Goal: Check status: Check status

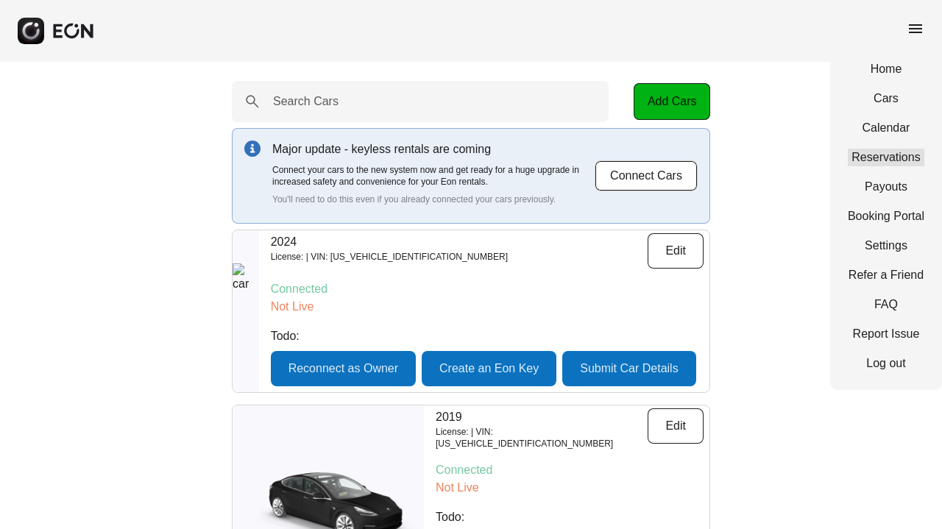
click at [890, 152] on link "Reservations" at bounding box center [886, 158] width 77 height 18
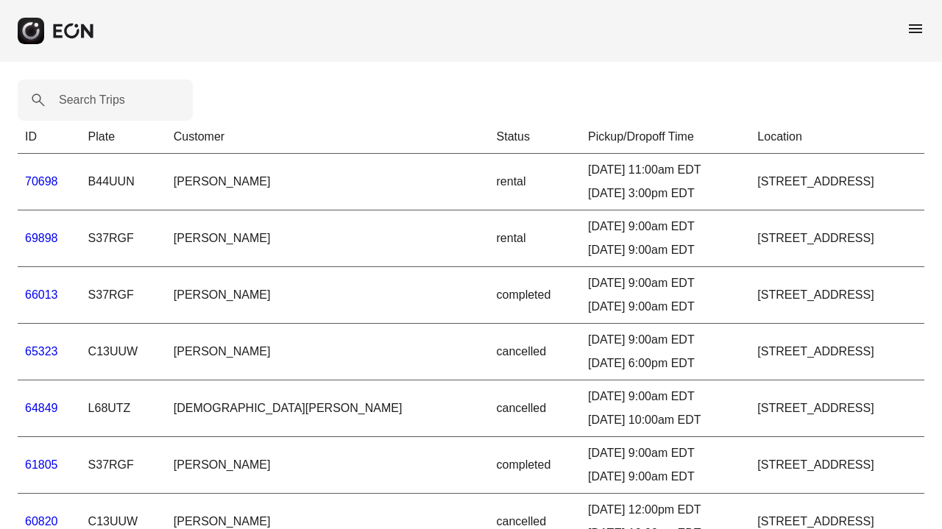
click at [43, 295] on link "66013" at bounding box center [41, 295] width 33 height 13
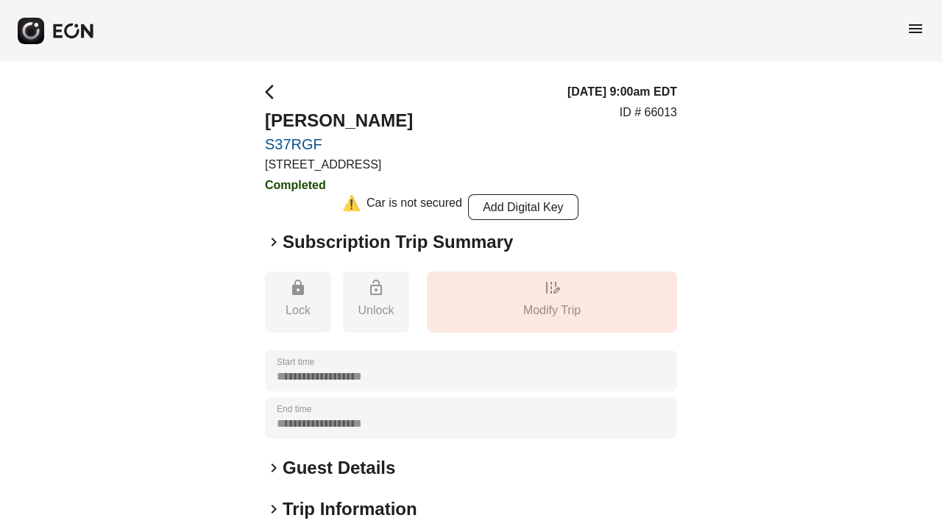
scroll to position [230, 0]
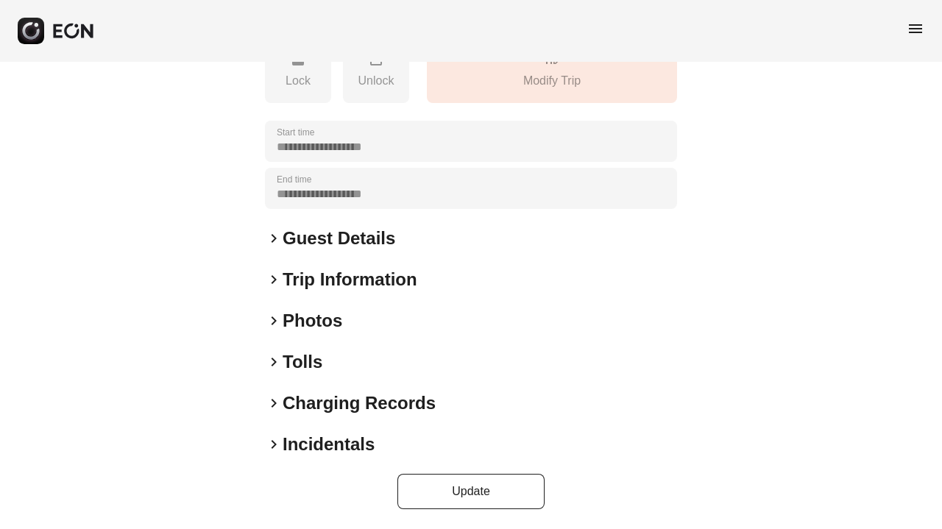
click at [307, 358] on h2 "Tolls" at bounding box center [303, 362] width 40 height 24
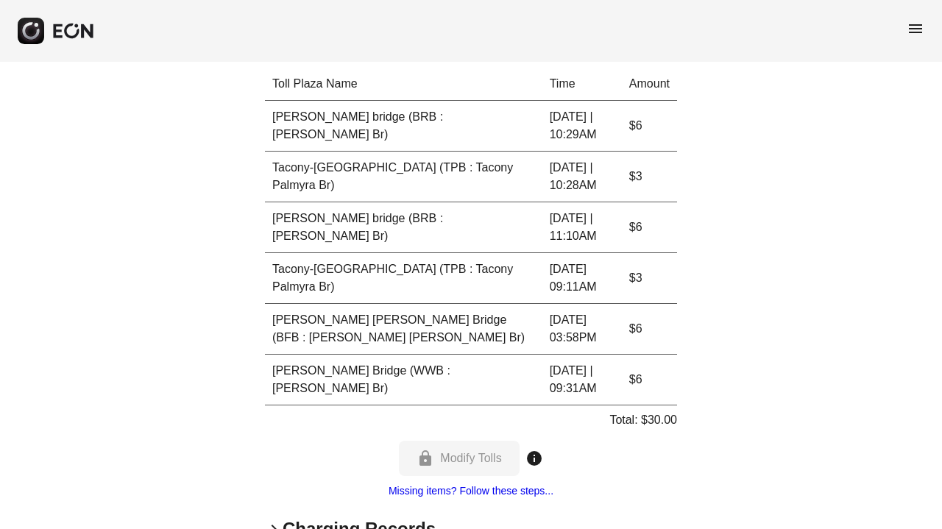
scroll to position [551, 0]
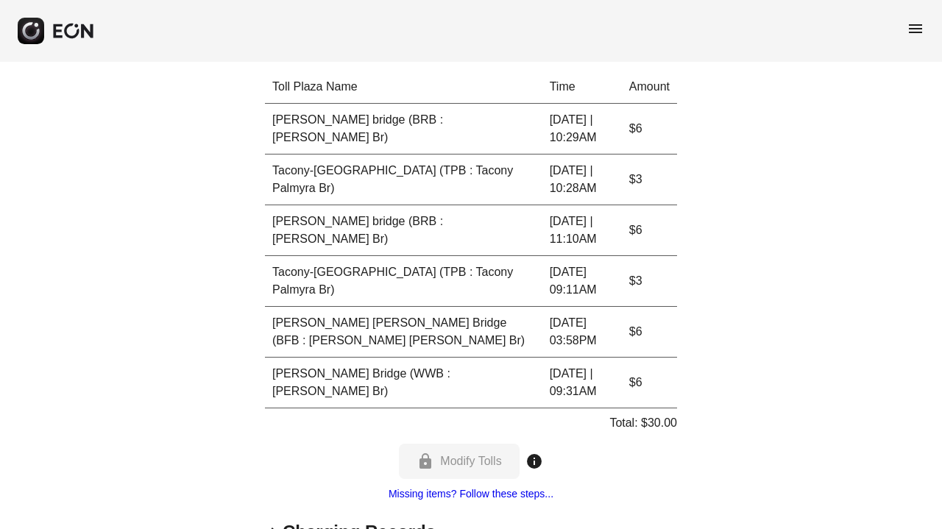
click at [279, 374] on td "[PERSON_NAME] Bridge (WWB : [PERSON_NAME] Br)" at bounding box center [404, 383] width 278 height 51
drag, startPoint x: 276, startPoint y: 373, endPoint x: 289, endPoint y: 390, distance: 22.1
click at [289, 390] on td "[PERSON_NAME] Bridge (WWB : [PERSON_NAME] Br)" at bounding box center [404, 383] width 278 height 51
drag, startPoint x: 276, startPoint y: 373, endPoint x: 290, endPoint y: 392, distance: 23.7
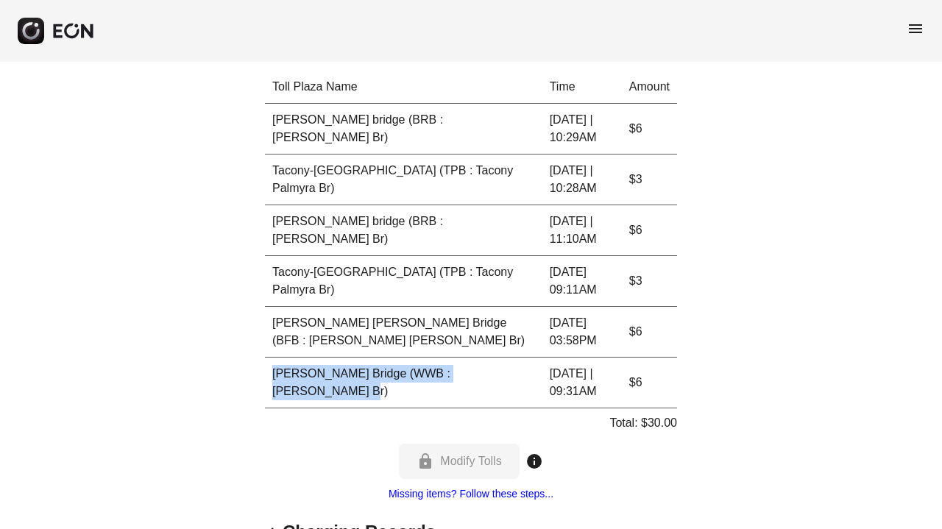
click at [290, 392] on td "[PERSON_NAME] Bridge (WWB : [PERSON_NAME] Br)" at bounding box center [404, 383] width 278 height 51
click at [291, 393] on td "[PERSON_NAME] Bridge (WWB : [PERSON_NAME] Br)" at bounding box center [404, 383] width 278 height 51
drag, startPoint x: 277, startPoint y: 375, endPoint x: 289, endPoint y: 389, distance: 19.3
click at [289, 389] on td "[PERSON_NAME] Bridge (WWB : [PERSON_NAME] Br)" at bounding box center [404, 383] width 278 height 51
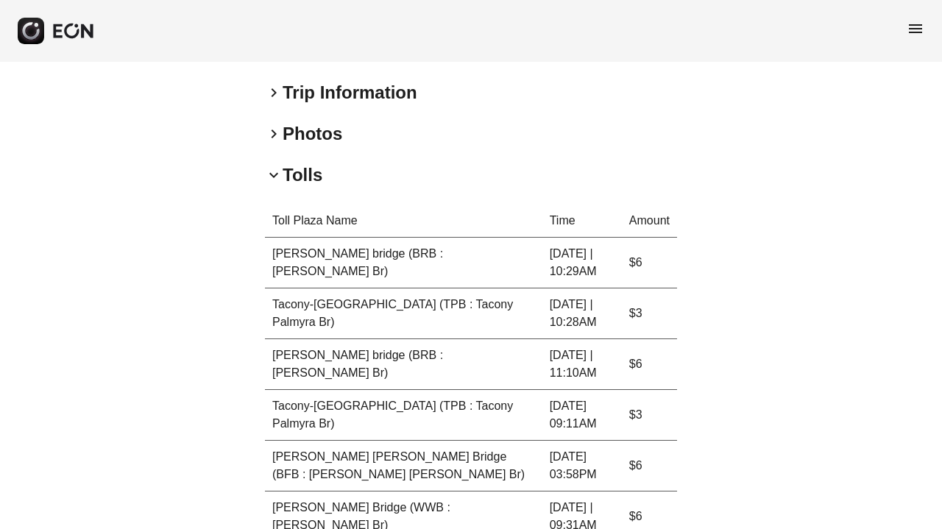
scroll to position [300, 0]
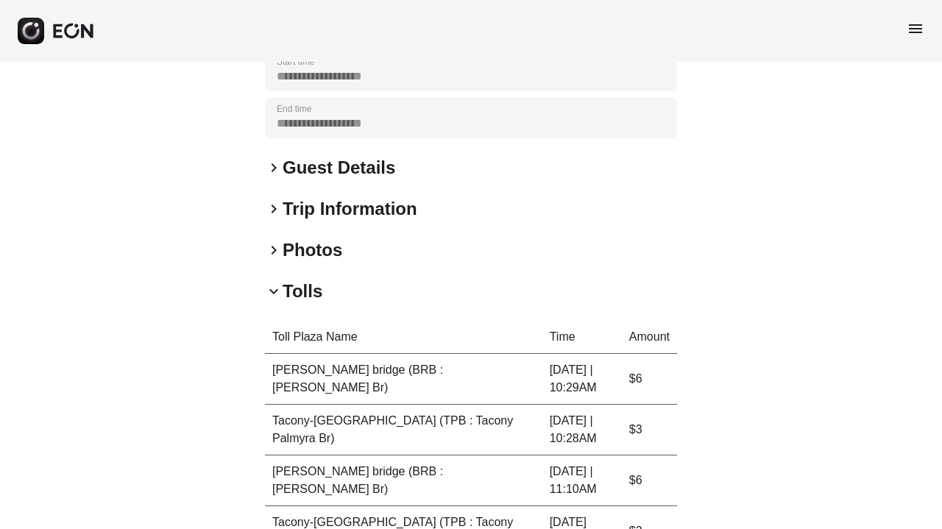
click at [291, 294] on h2 "Tolls" at bounding box center [303, 292] width 40 height 24
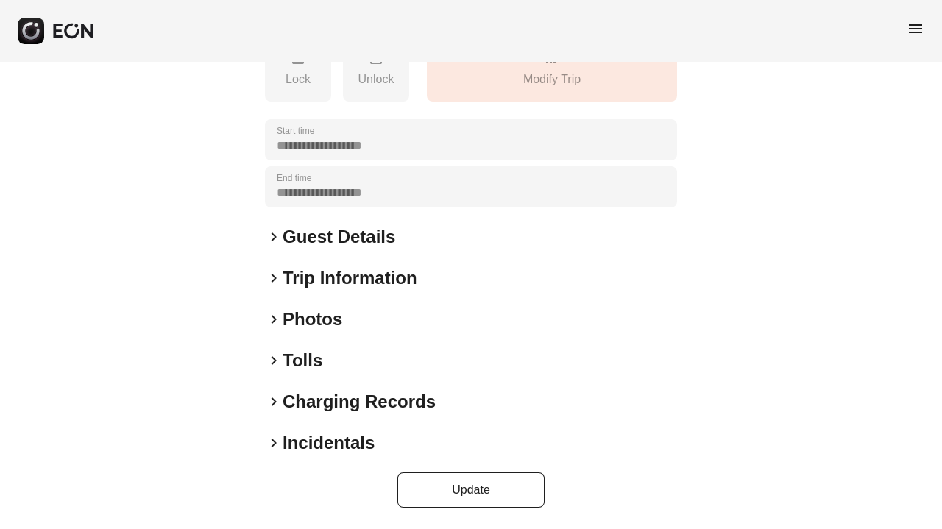
scroll to position [230, 0]
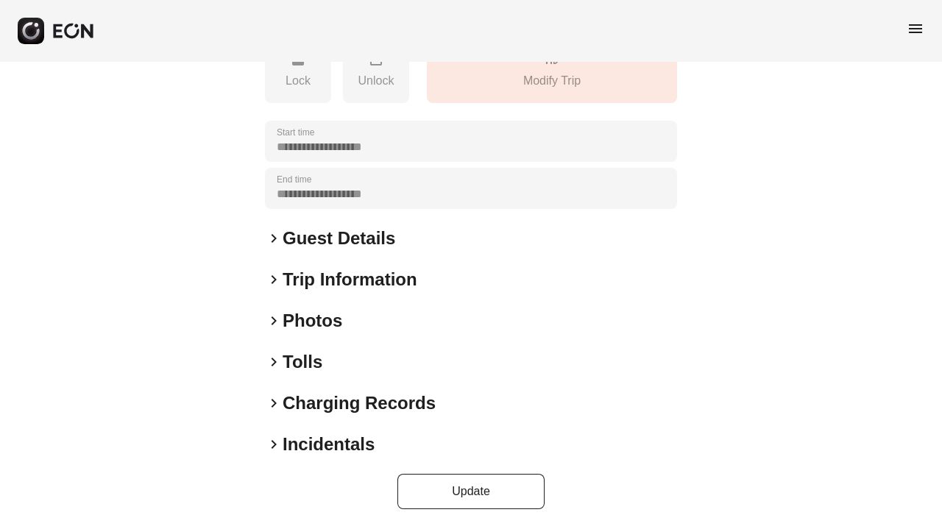
click at [302, 363] on h2 "Tolls" at bounding box center [303, 362] width 40 height 24
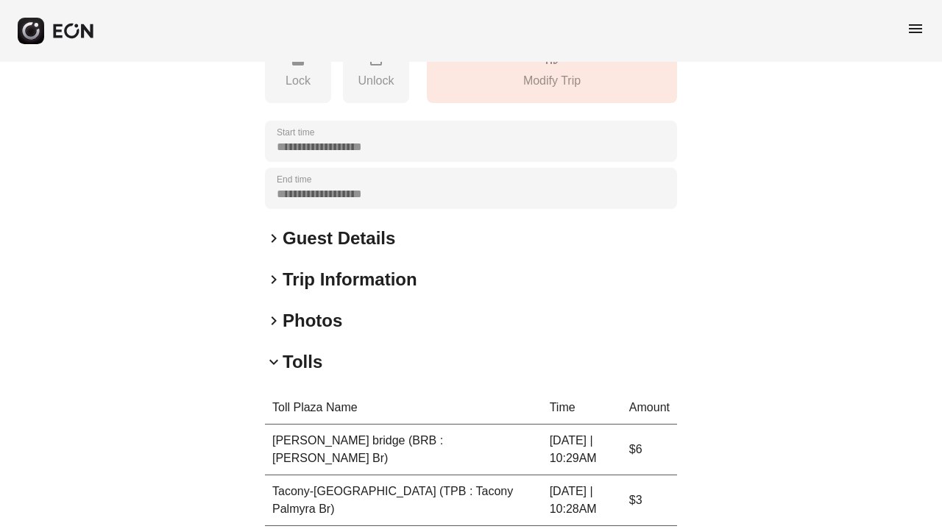
click at [306, 363] on h2 "Tolls" at bounding box center [303, 362] width 40 height 24
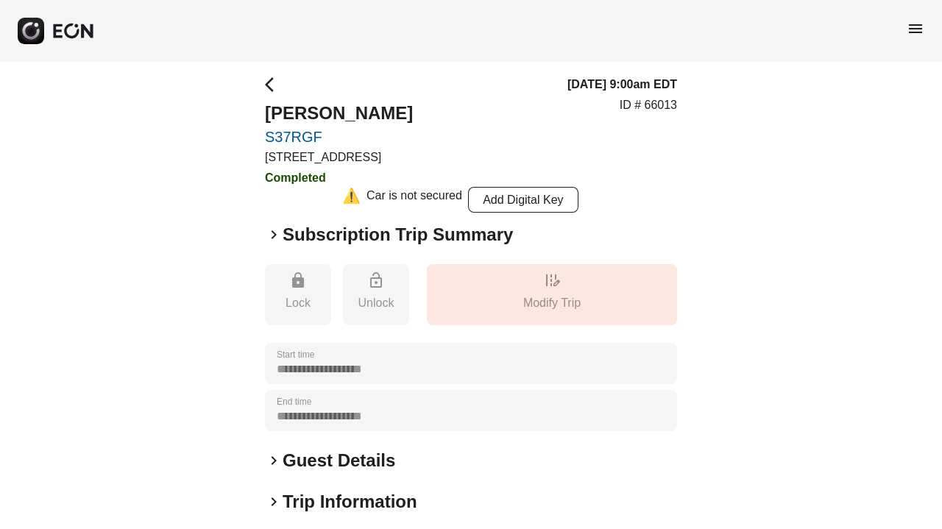
scroll to position [0, 0]
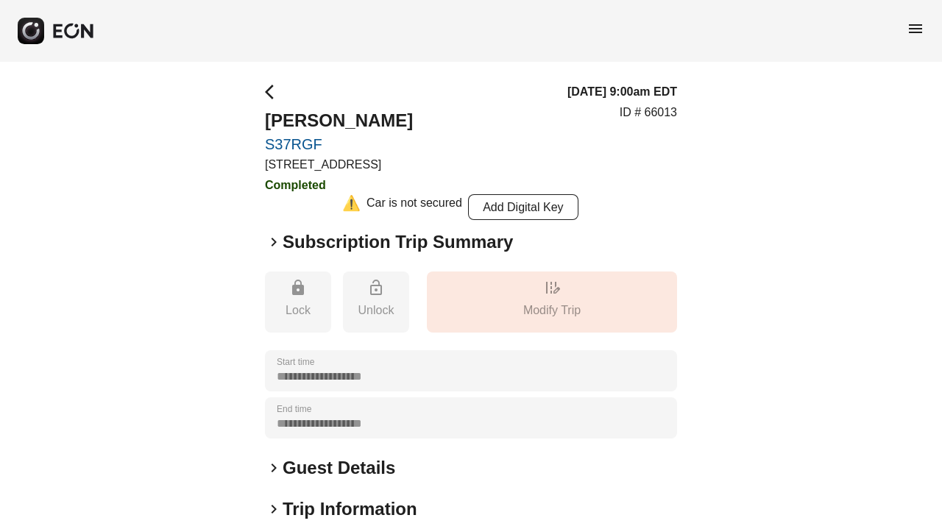
click at [336, 247] on h2 "Subscription Trip Summary" at bounding box center [398, 242] width 230 height 24
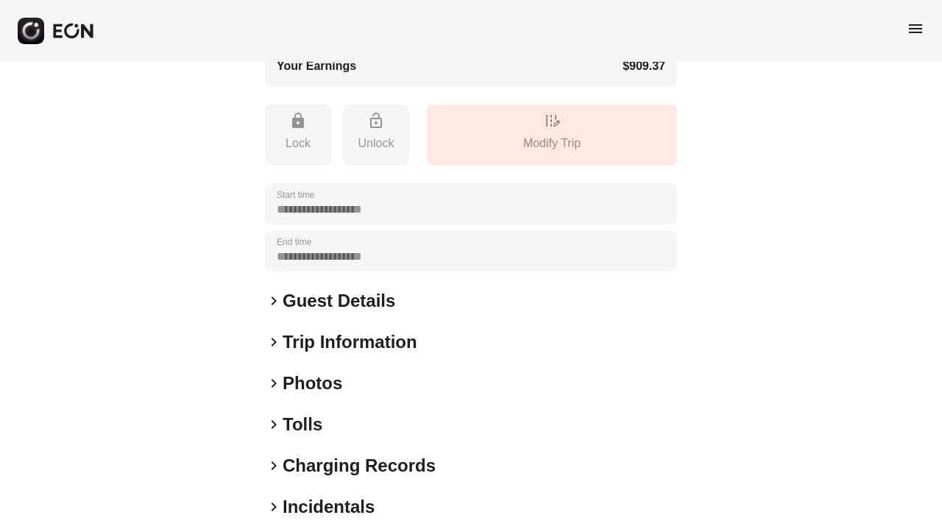
scroll to position [546, 0]
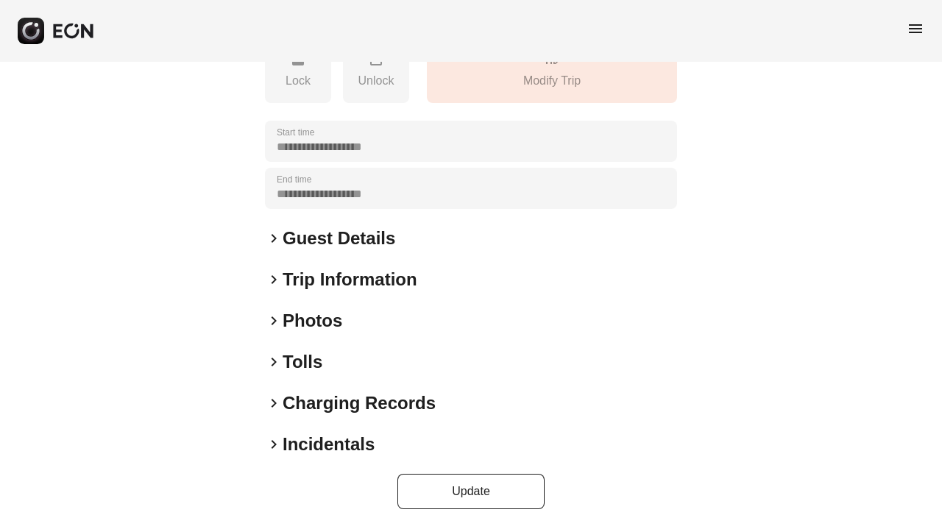
click at [303, 360] on h2 "Tolls" at bounding box center [303, 362] width 40 height 24
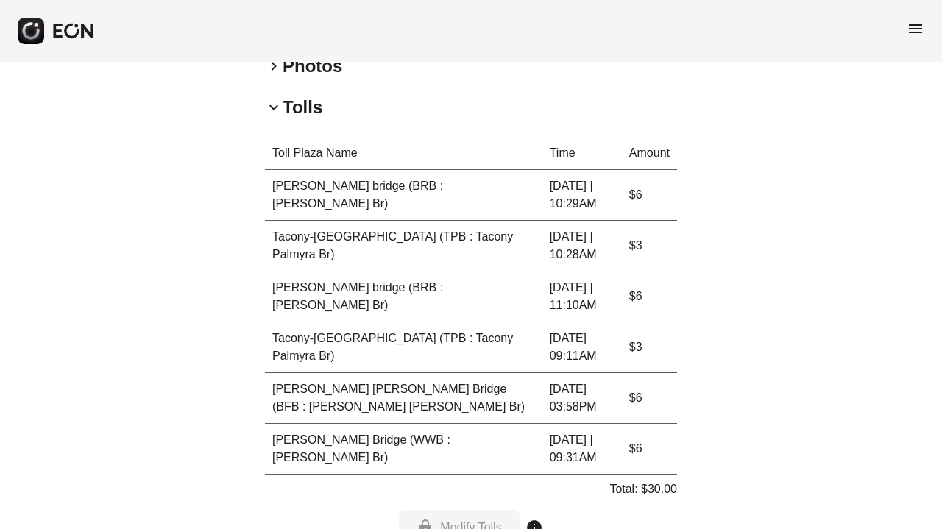
scroll to position [804, 0]
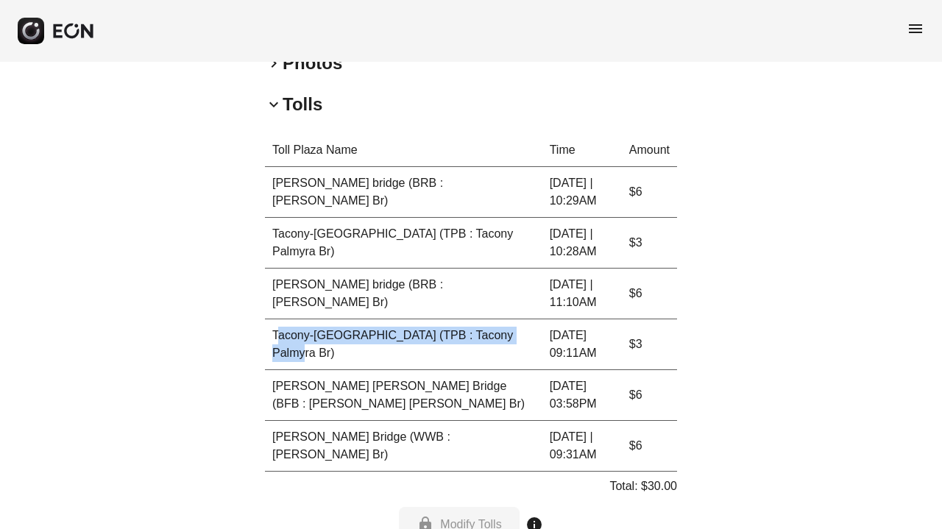
drag, startPoint x: 276, startPoint y: 336, endPoint x: 317, endPoint y: 349, distance: 42.6
click at [317, 349] on td "Tacony-[GEOGRAPHIC_DATA] (TPB : Tacony Palmyra Br)" at bounding box center [404, 345] width 278 height 51
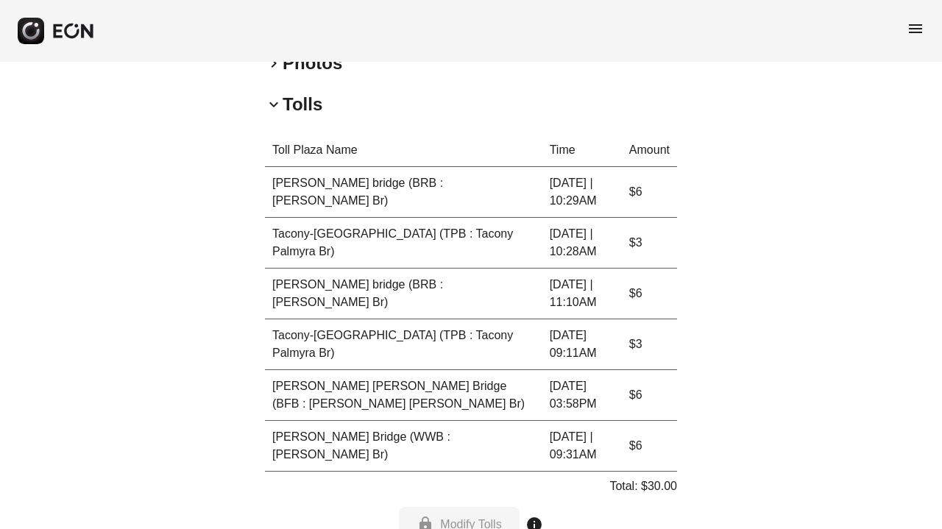
click at [274, 334] on td "Tacony-[GEOGRAPHIC_DATA] (TPB : Tacony Palmyra Br)" at bounding box center [404, 345] width 278 height 51
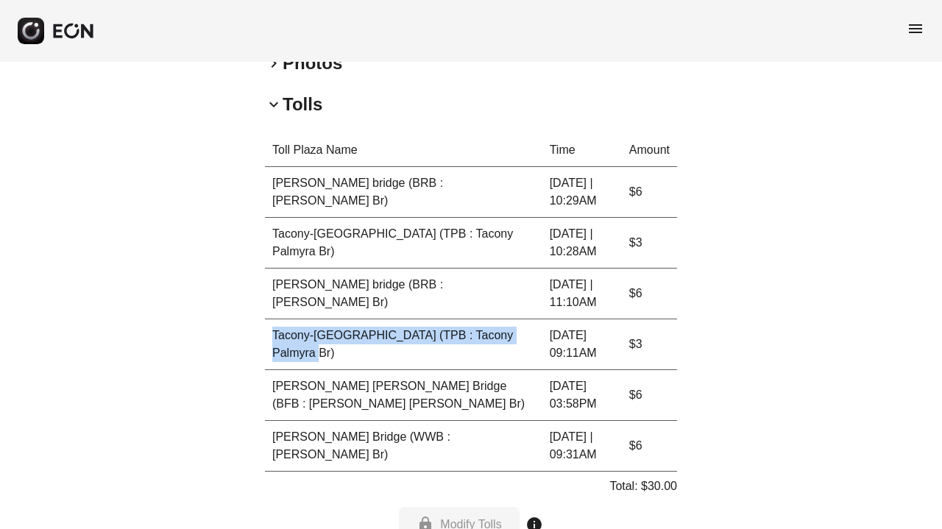
drag, startPoint x: 274, startPoint y: 334, endPoint x: 331, endPoint y: 353, distance: 60.8
click at [331, 353] on td "Tacony-[GEOGRAPHIC_DATA] (TPB : Tacony Palmyra Br)" at bounding box center [404, 345] width 278 height 51
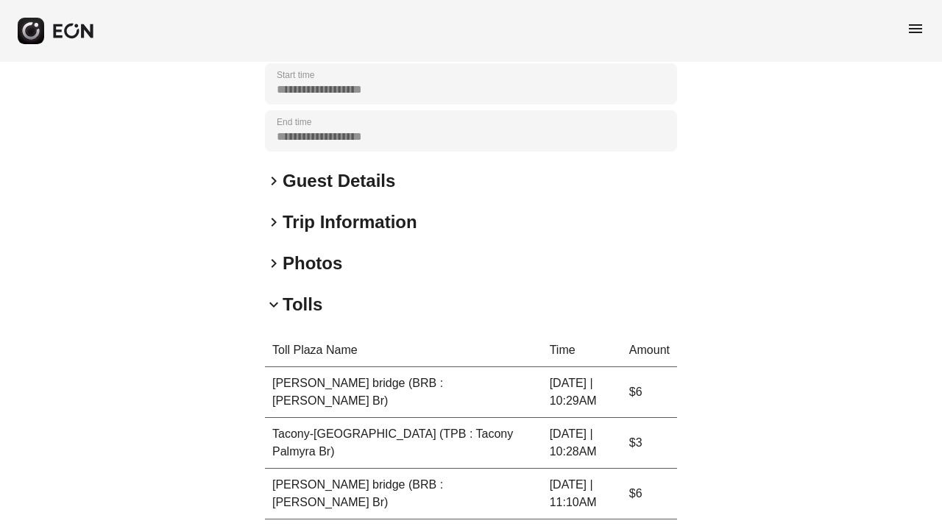
click at [302, 311] on h2 "Tolls" at bounding box center [303, 305] width 40 height 24
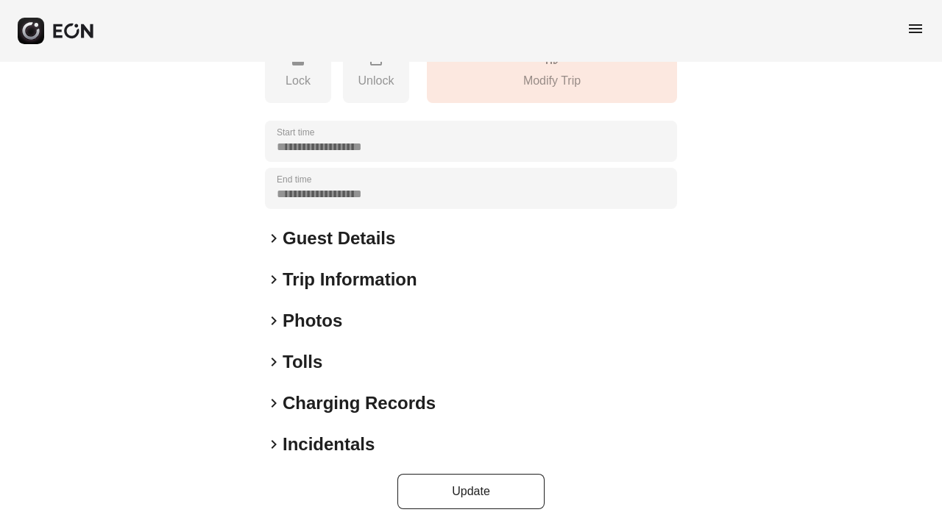
scroll to position [543, 0]
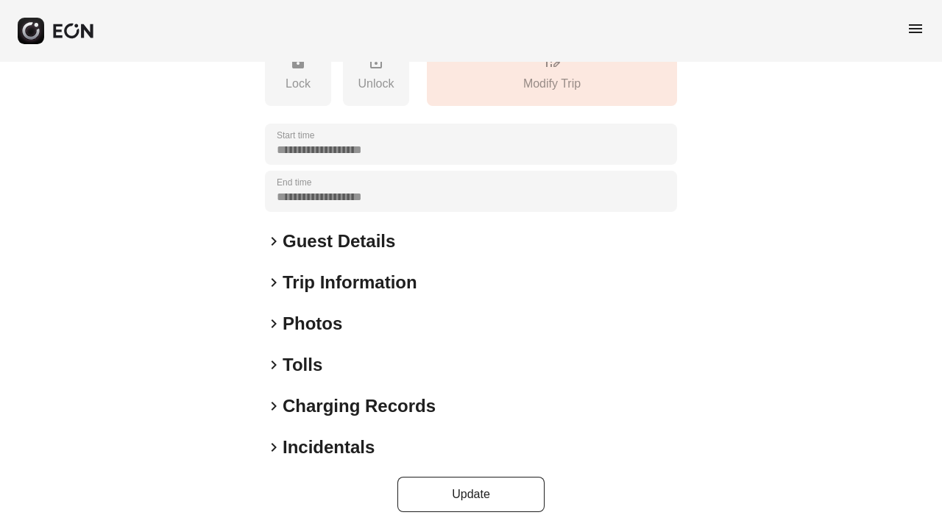
click at [318, 403] on h2 "Charging Records" at bounding box center [359, 407] width 153 height 24
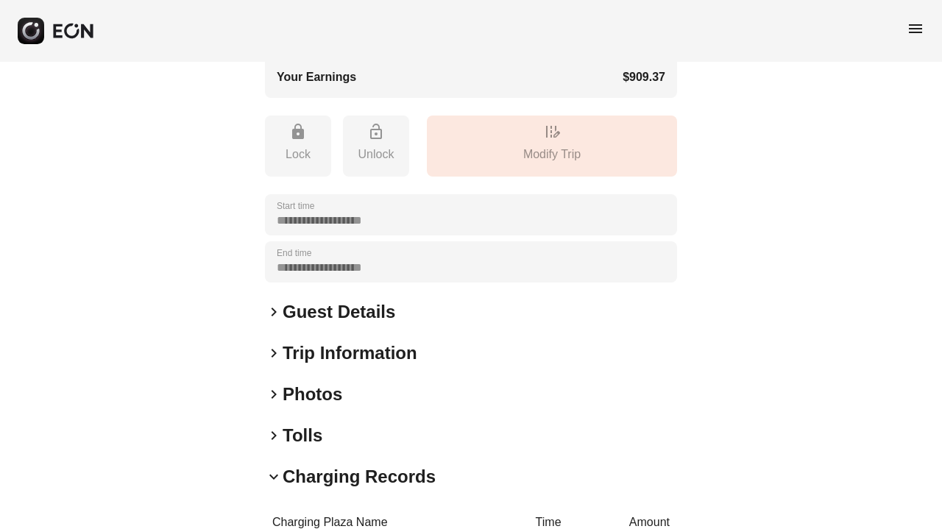
scroll to position [476, 0]
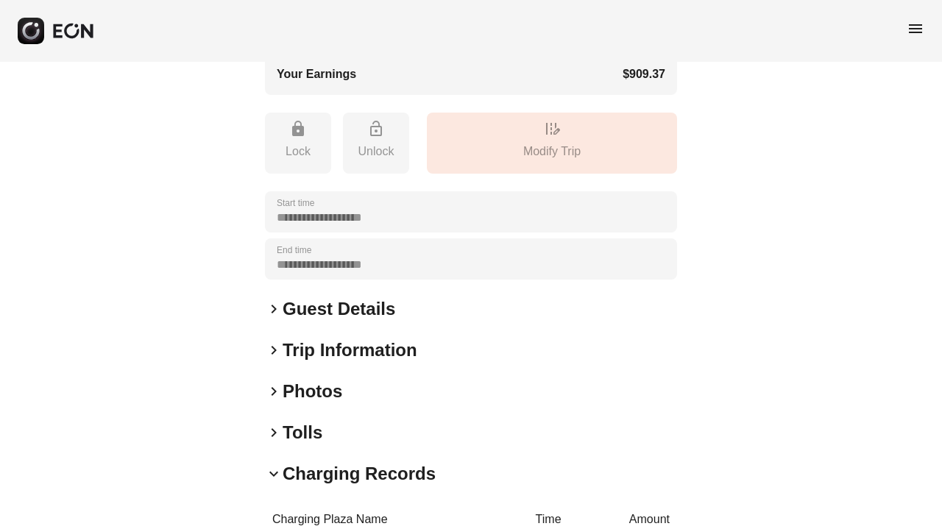
click at [308, 433] on h2 "Tolls" at bounding box center [303, 433] width 40 height 24
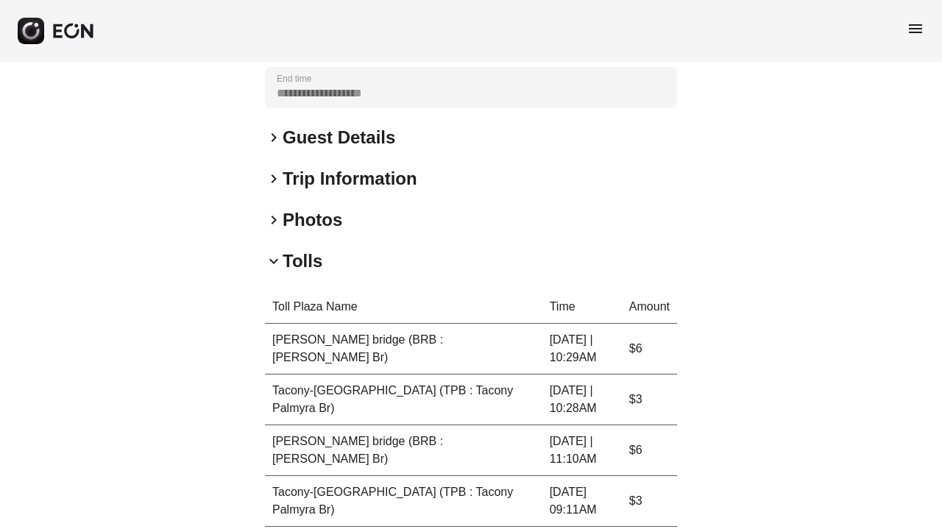
scroll to position [641, 0]
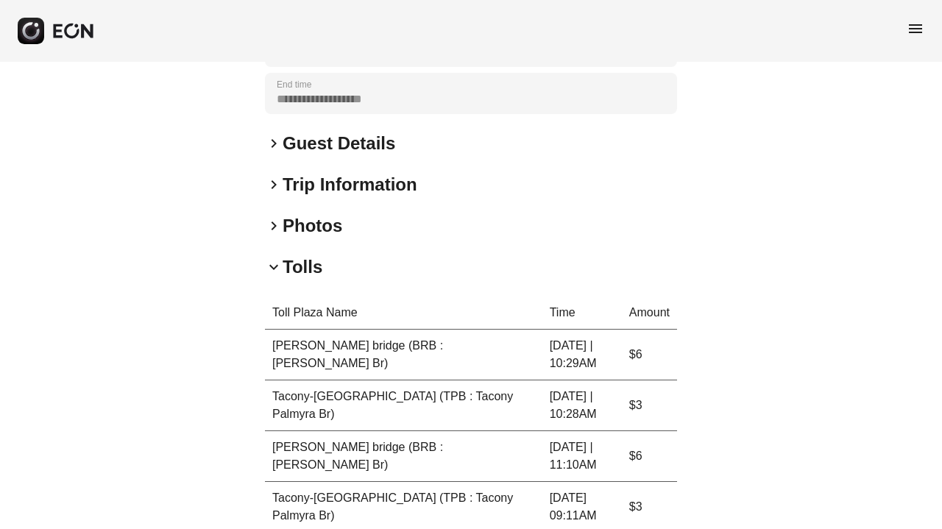
click at [314, 268] on h2 "Tolls" at bounding box center [303, 267] width 40 height 24
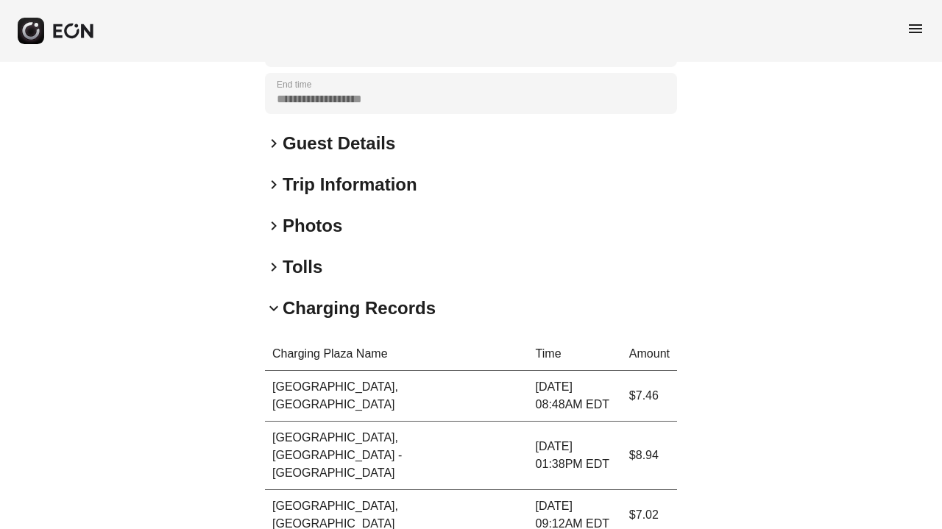
click at [326, 309] on h2 "Charging Records" at bounding box center [359, 309] width 153 height 24
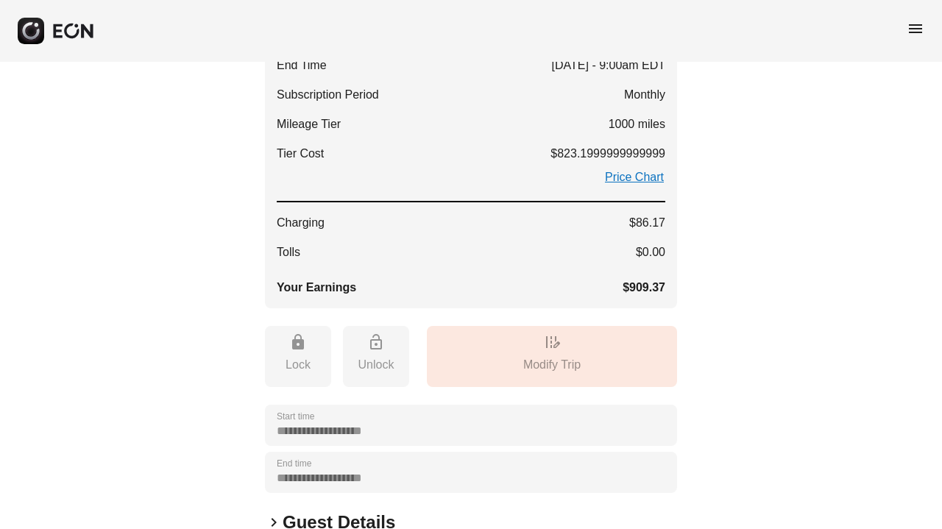
scroll to position [228, 0]
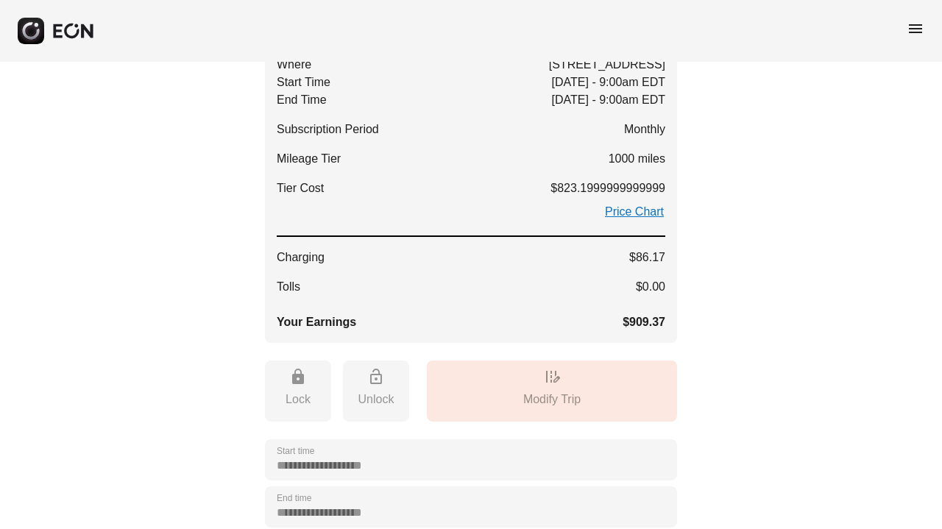
click at [912, 27] on span "menu" at bounding box center [916, 29] width 18 height 18
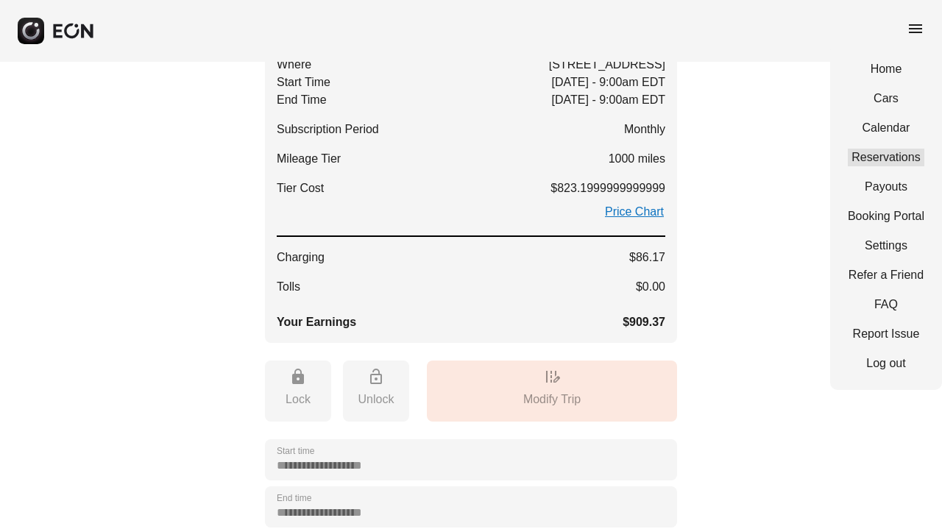
click at [886, 157] on link "Reservations" at bounding box center [886, 158] width 77 height 18
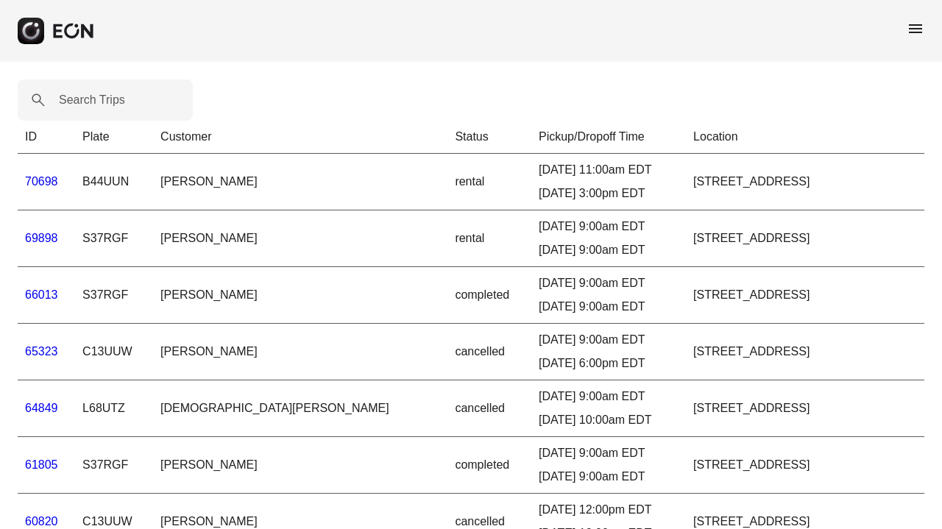
click at [212, 184] on td "[PERSON_NAME]" at bounding box center [300, 182] width 295 height 57
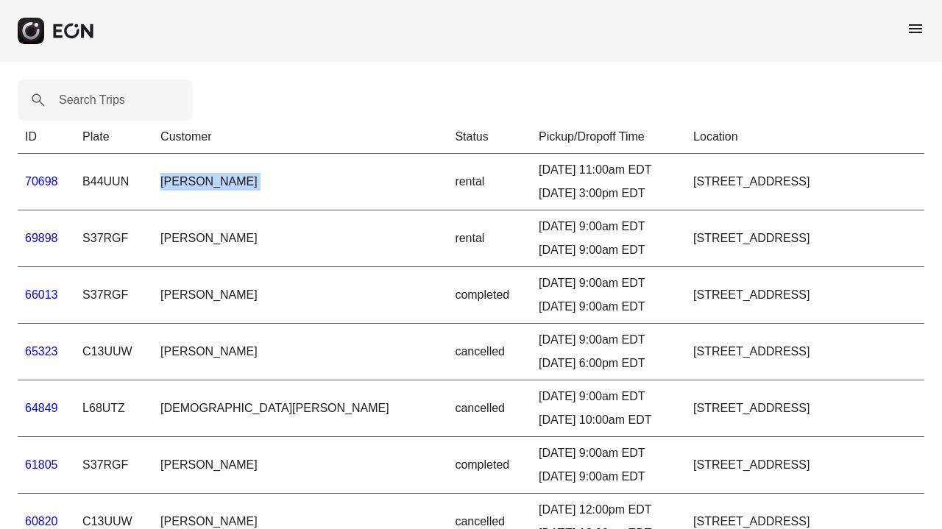
click at [216, 196] on td "[PERSON_NAME]" at bounding box center [300, 182] width 295 height 57
